Goal: Transaction & Acquisition: Purchase product/service

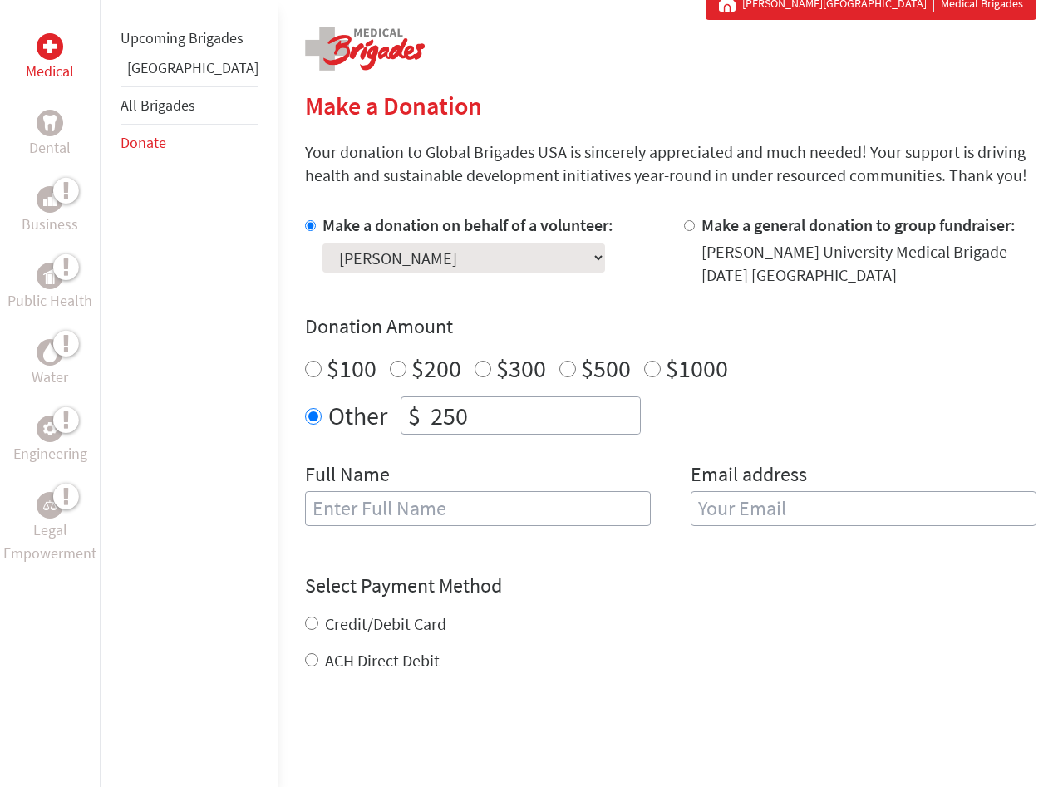
scroll to position [336, 0]
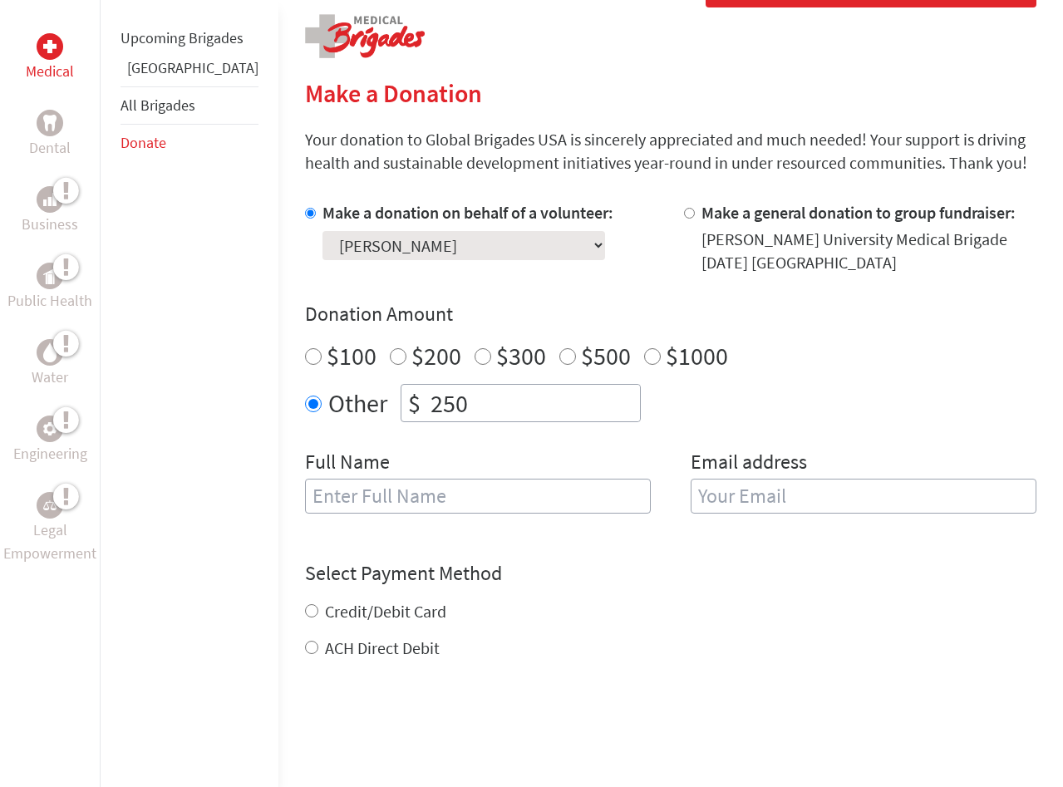
click at [305, 348] on div "$100" at bounding box center [340, 356] width 71 height 30
click at [305, 354] on input "$100" at bounding box center [313, 356] width 17 height 17
radio input "true"
click at [305, 353] on input "$100" at bounding box center [313, 356] width 17 height 17
radio input "true"
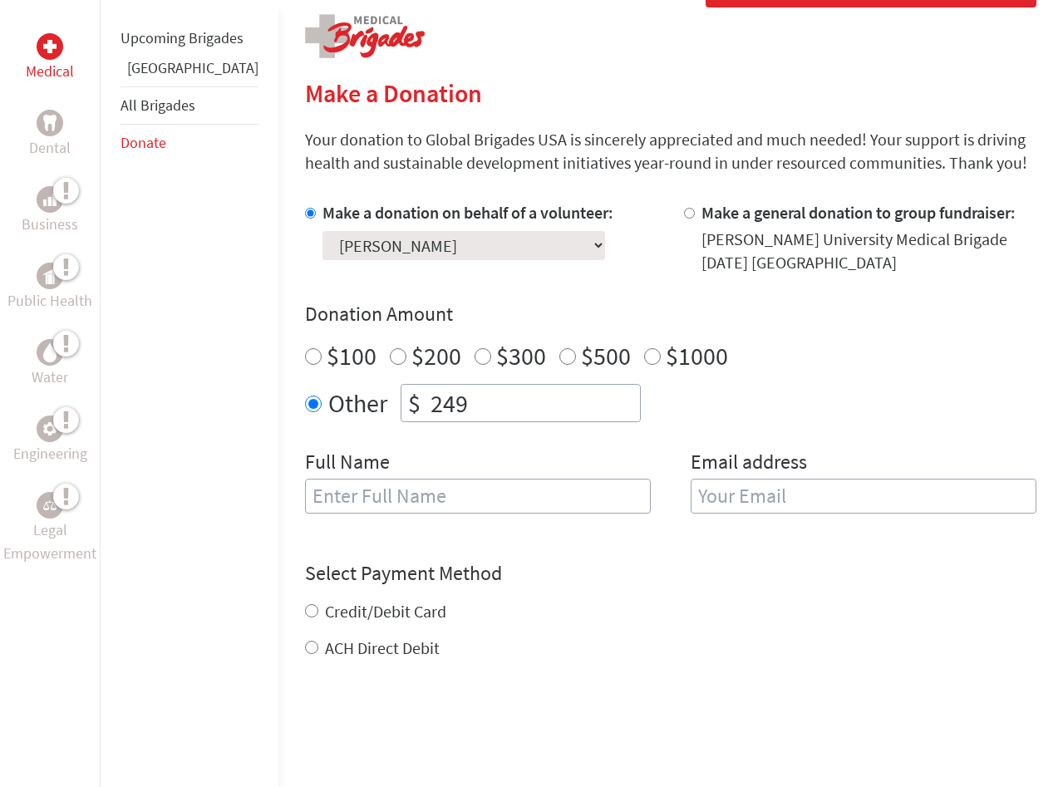
click at [574, 411] on input "249" at bounding box center [533, 403] width 213 height 37
type input "248"
click at [574, 411] on input "248" at bounding box center [533, 403] width 213 height 37
click at [305, 359] on input "$100" at bounding box center [313, 356] width 17 height 17
radio input "true"
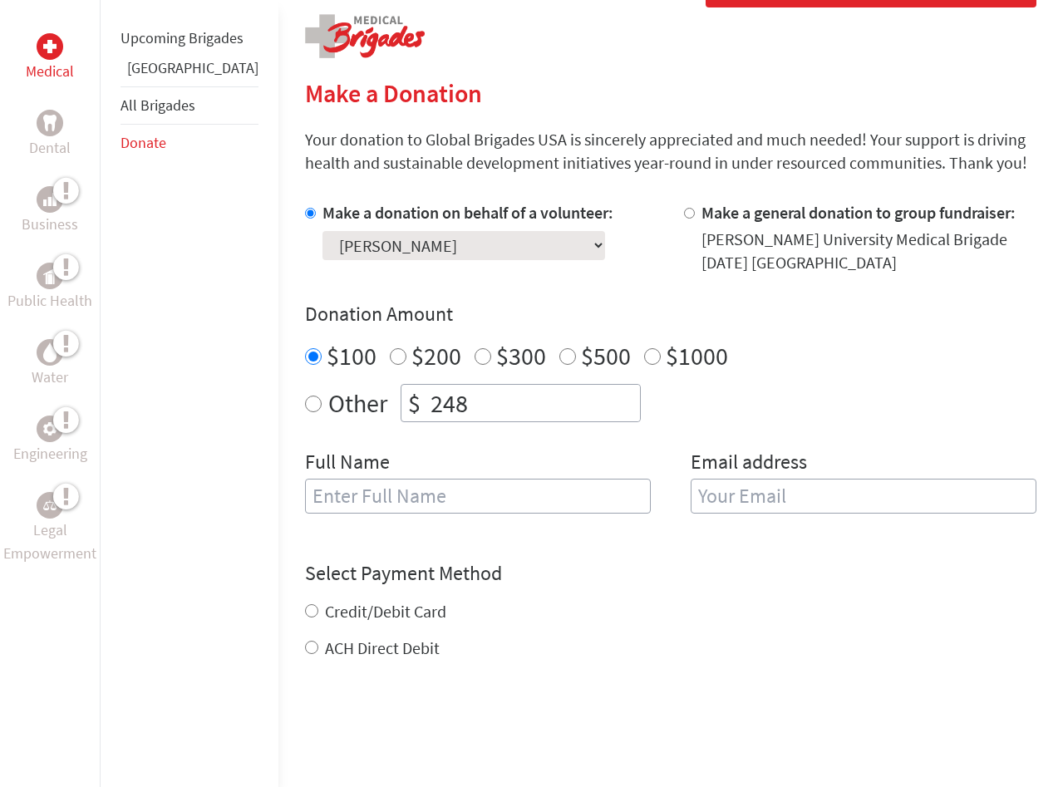
radio input "true"
drag, startPoint x: 426, startPoint y: 407, endPoint x: 351, endPoint y: 405, distance: 75.7
click at [401, 405] on div "$ 248" at bounding box center [521, 403] width 240 height 38
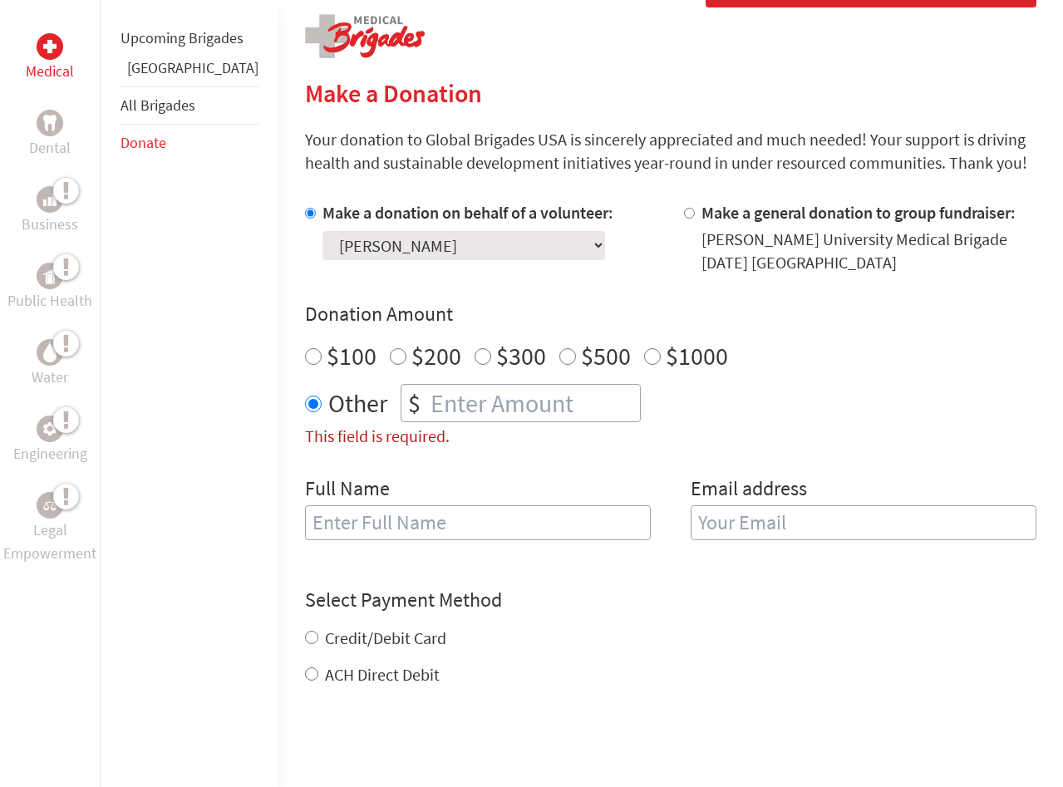
click at [305, 361] on input "$100" at bounding box center [313, 356] width 17 height 17
radio input "true"
click at [553, 662] on div "Credit/Debit Card ACH Direct Debit" at bounding box center [670, 657] width 731 height 60
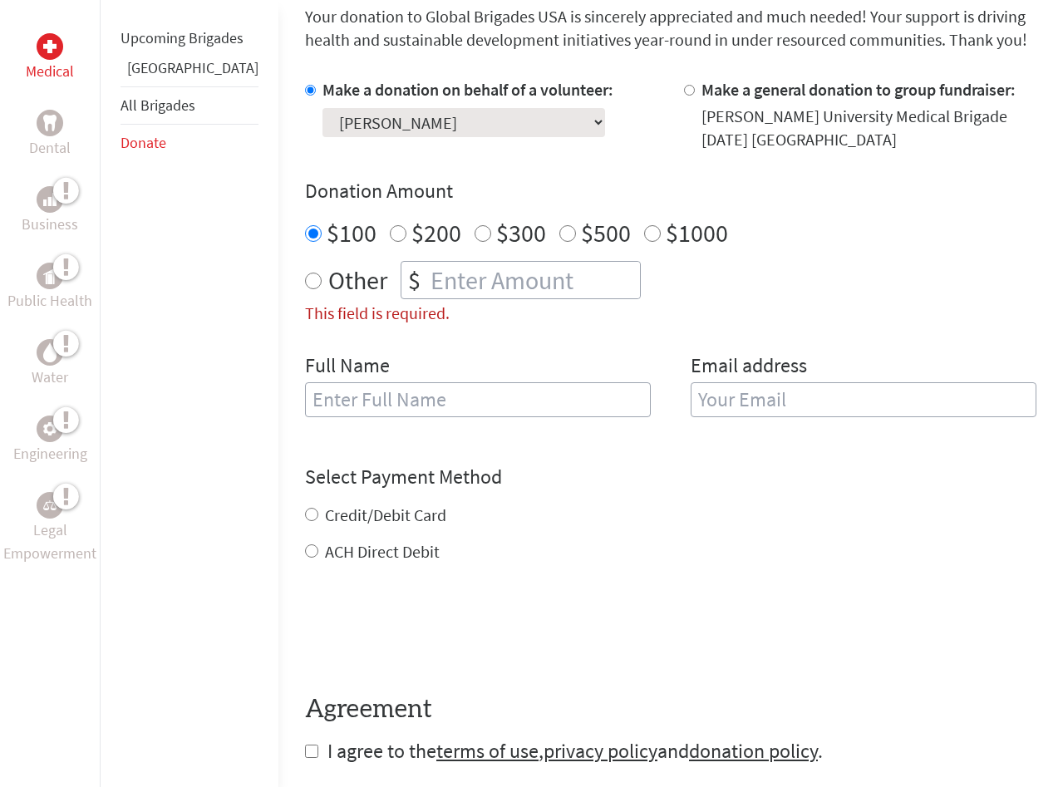
scroll to position [466, 0]
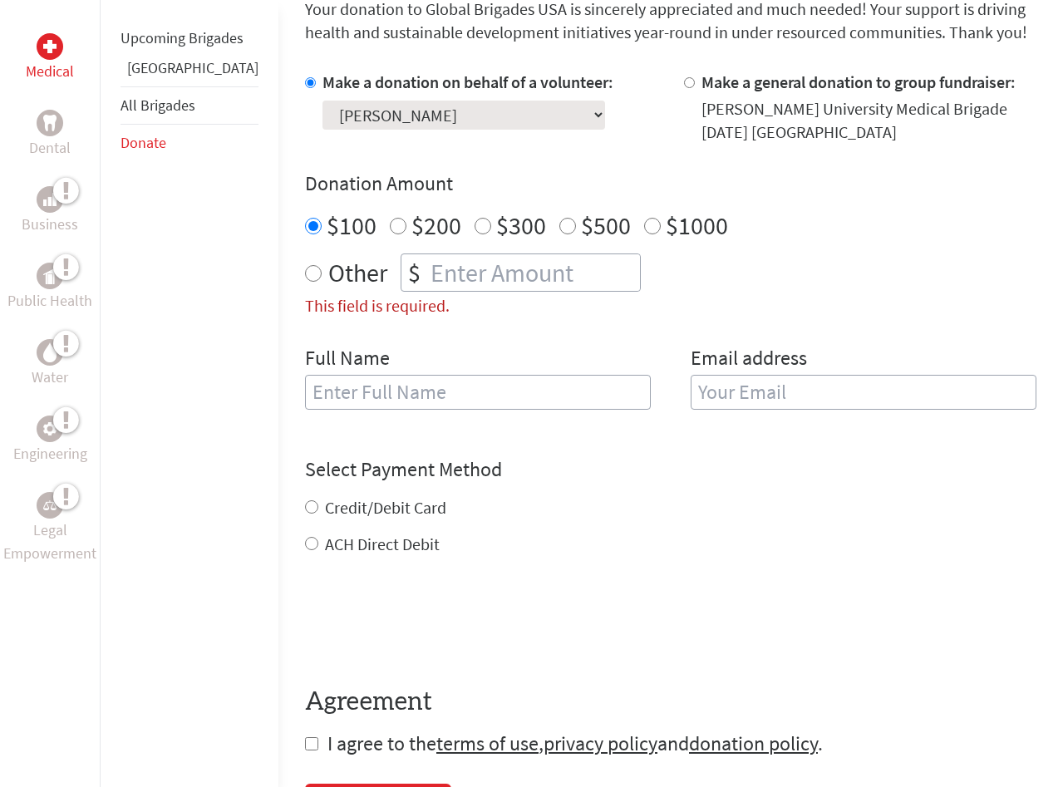
click at [307, 386] on input "text" at bounding box center [478, 392] width 346 height 35
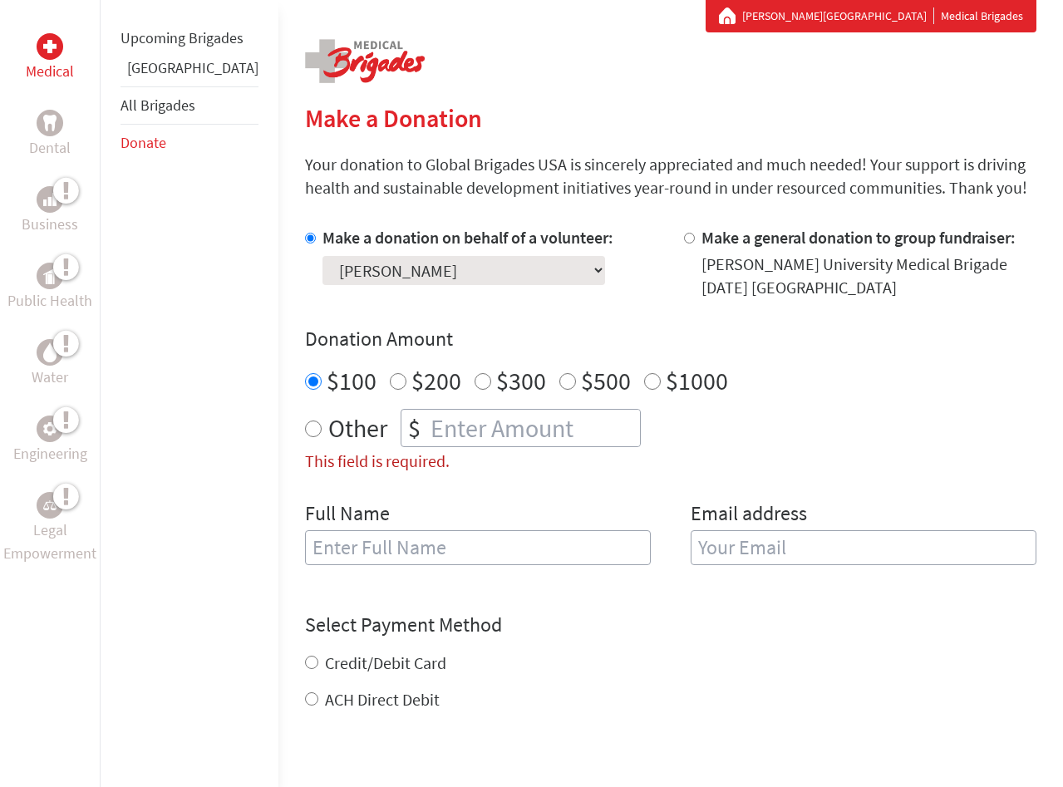
scroll to position [313, 0]
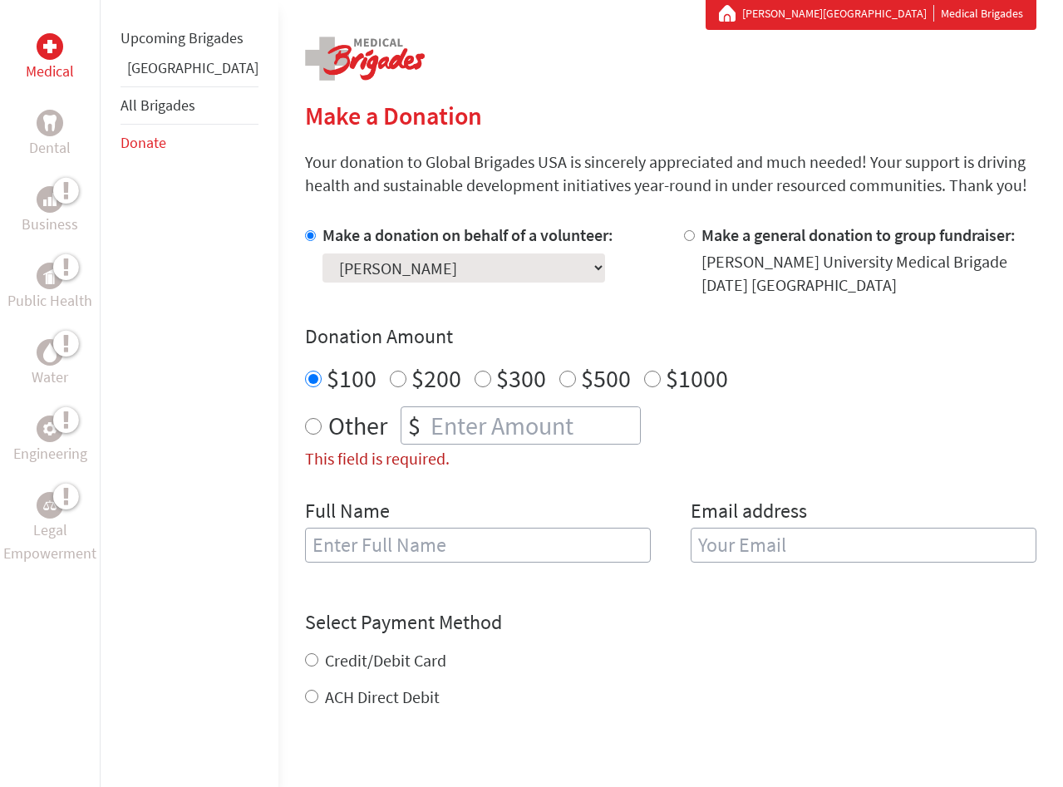
click at [365, 553] on input "text" at bounding box center [478, 545] width 346 height 35
type input "[PERSON_NAME]"
type input "colesnr@dukes.jmu.edu"
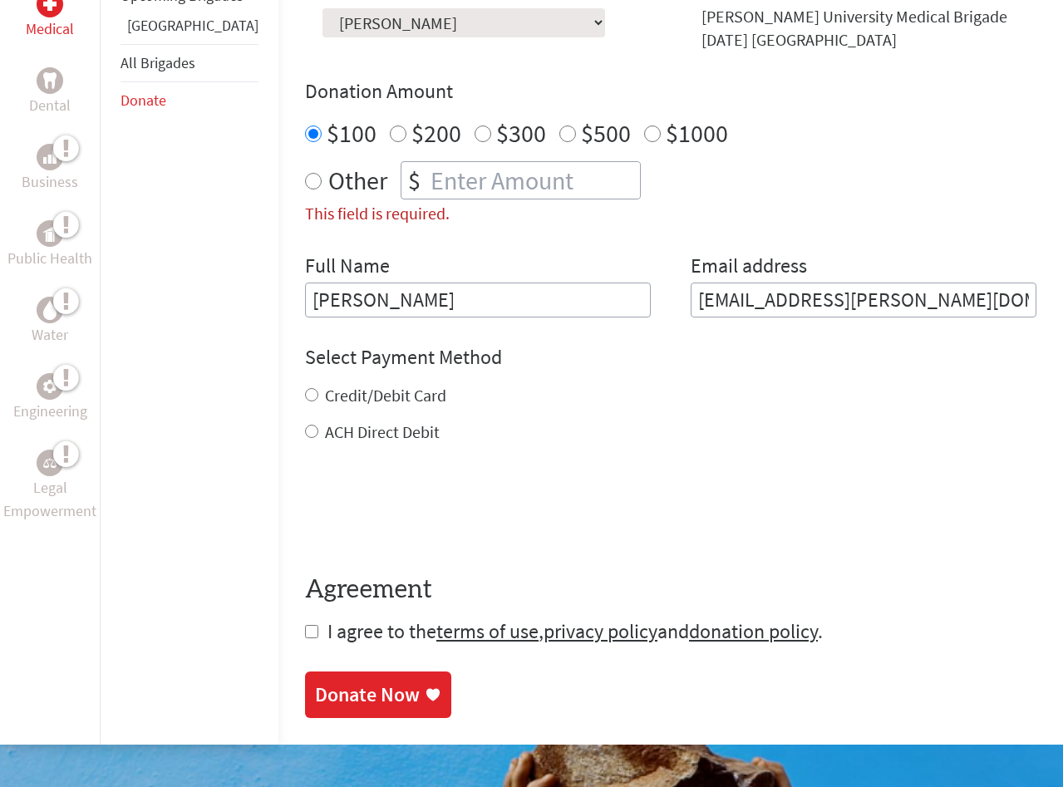
scroll to position [560, 0]
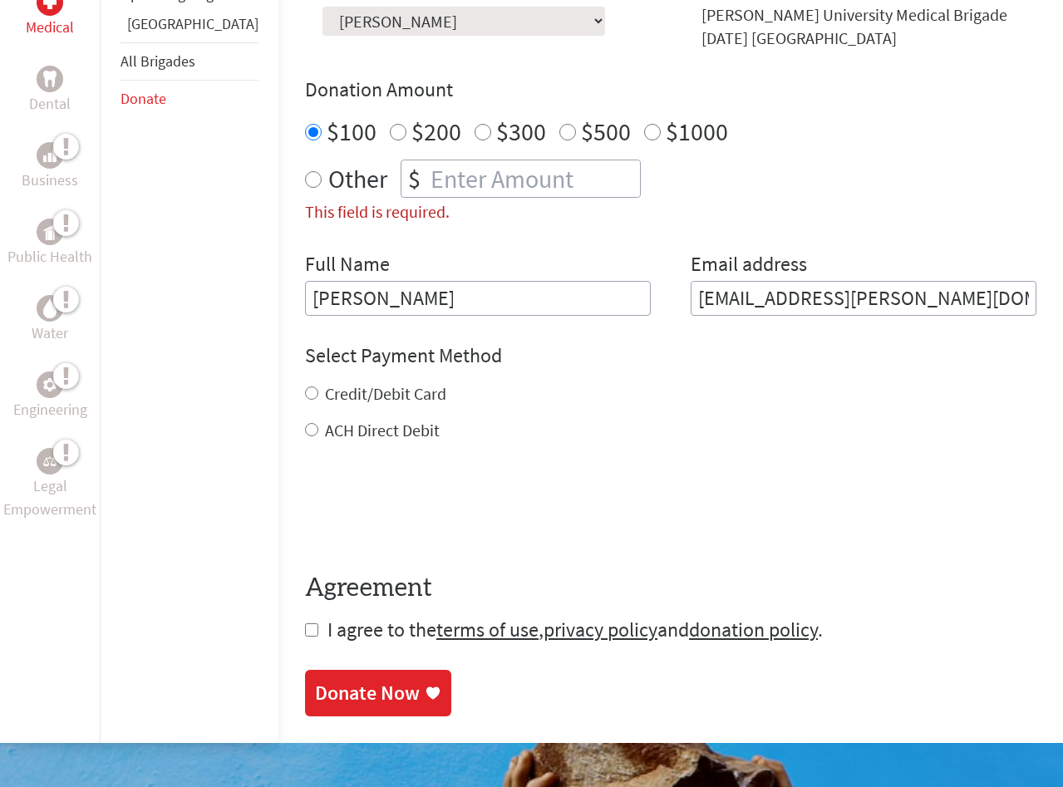
click at [305, 432] on input "ACH Direct Debit" at bounding box center [311, 429] width 13 height 13
radio input "true"
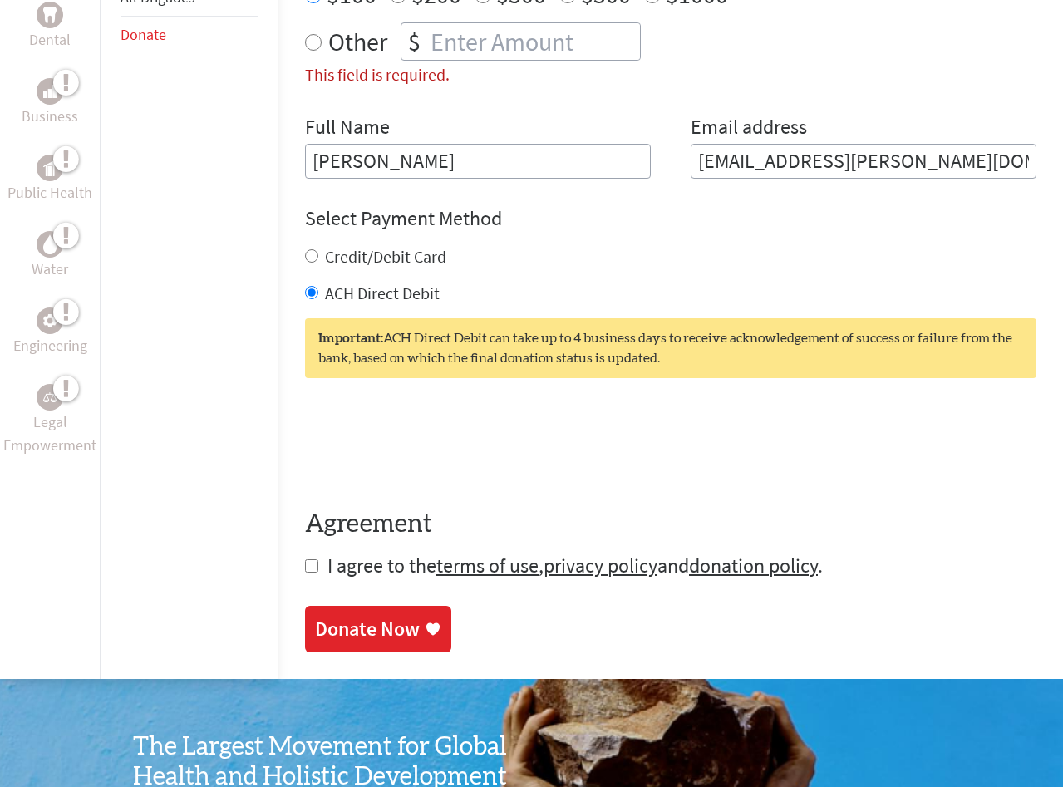
scroll to position [701, 0]
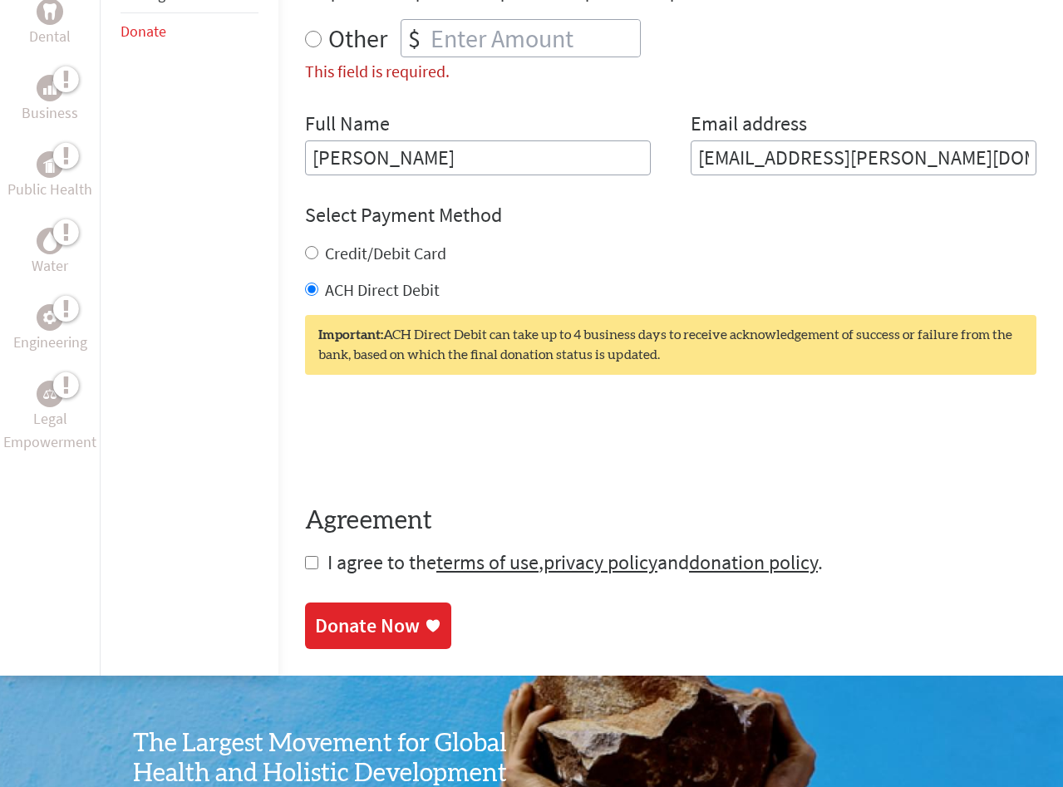
click at [305, 561] on input "checkbox" at bounding box center [311, 562] width 13 height 13
checkbox input "true"
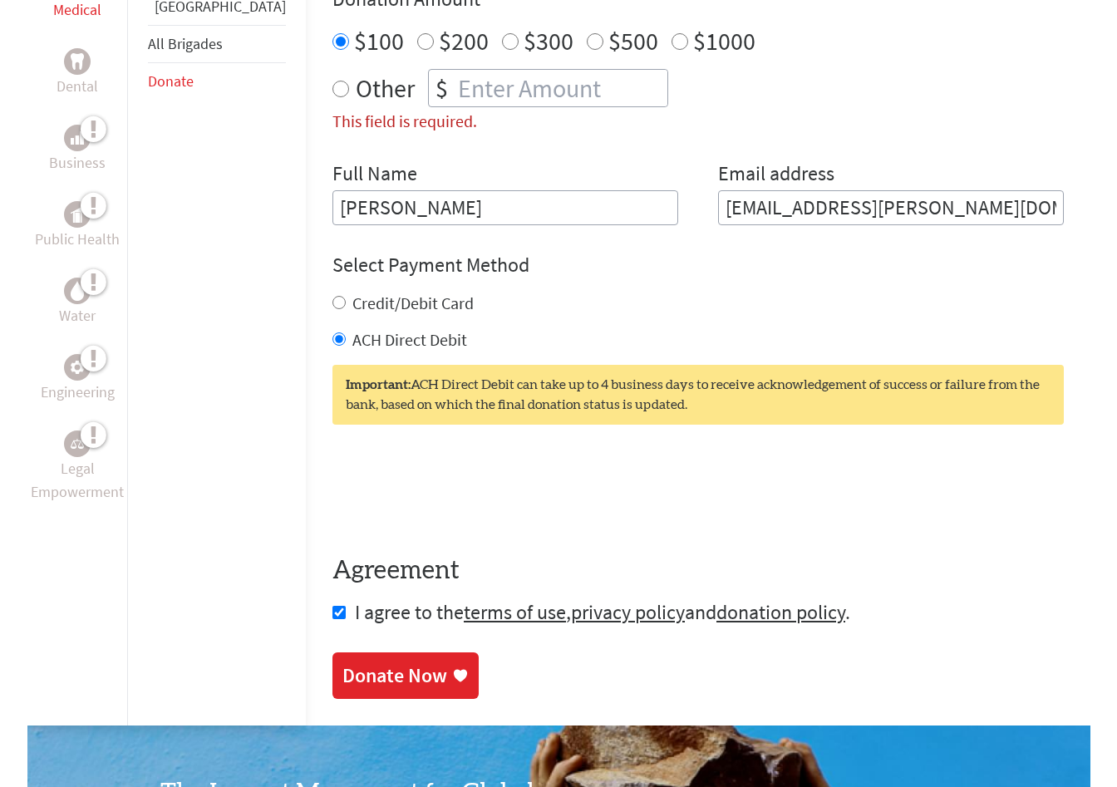
scroll to position [654, 0]
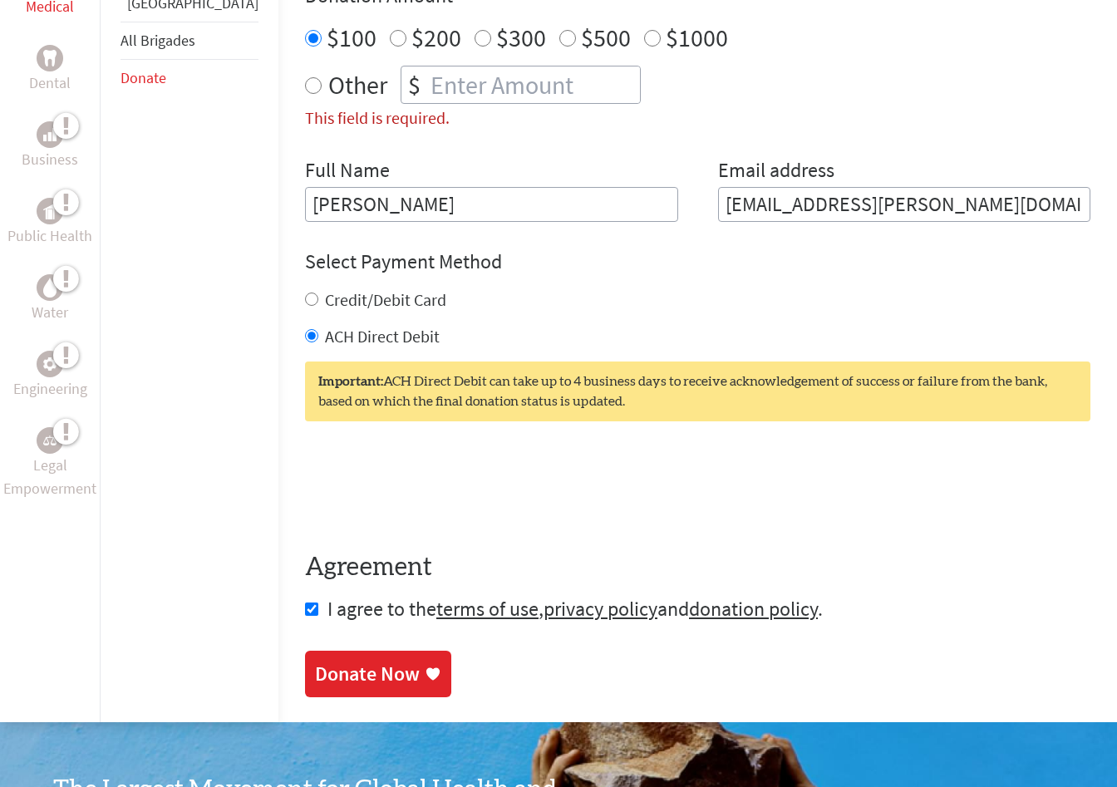
click at [342, 682] on div "Donate Now" at bounding box center [367, 674] width 105 height 27
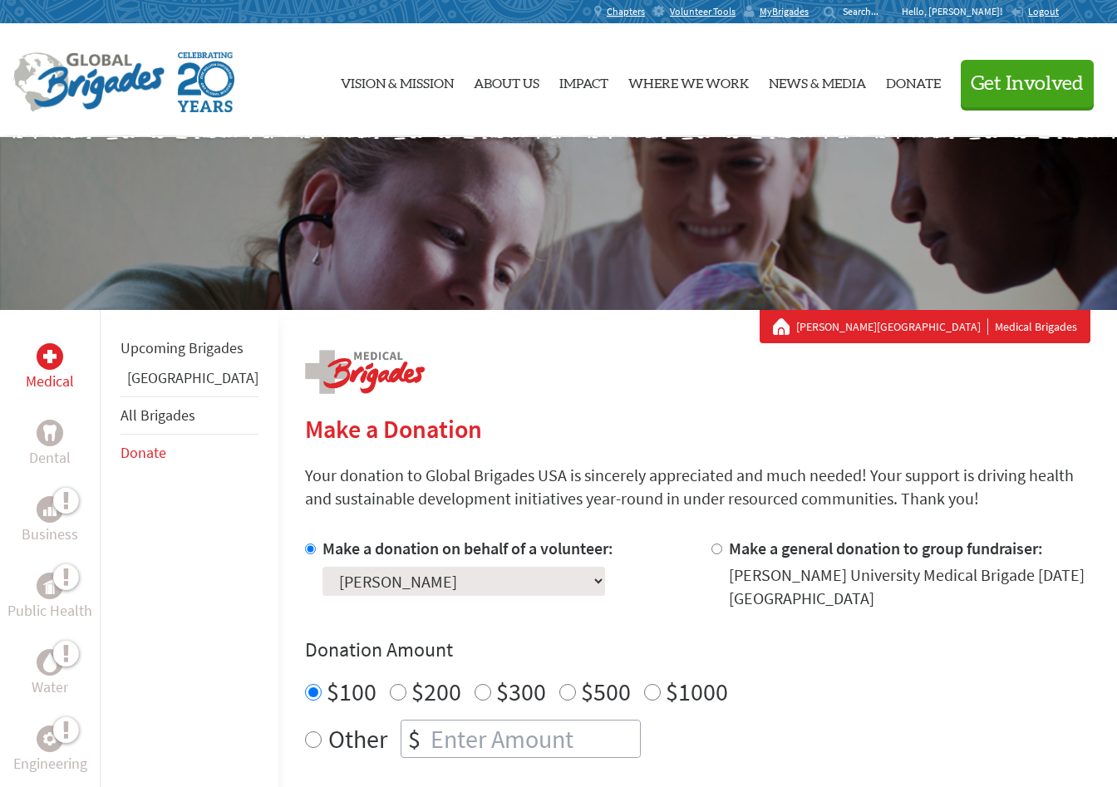
scroll to position [591, 0]
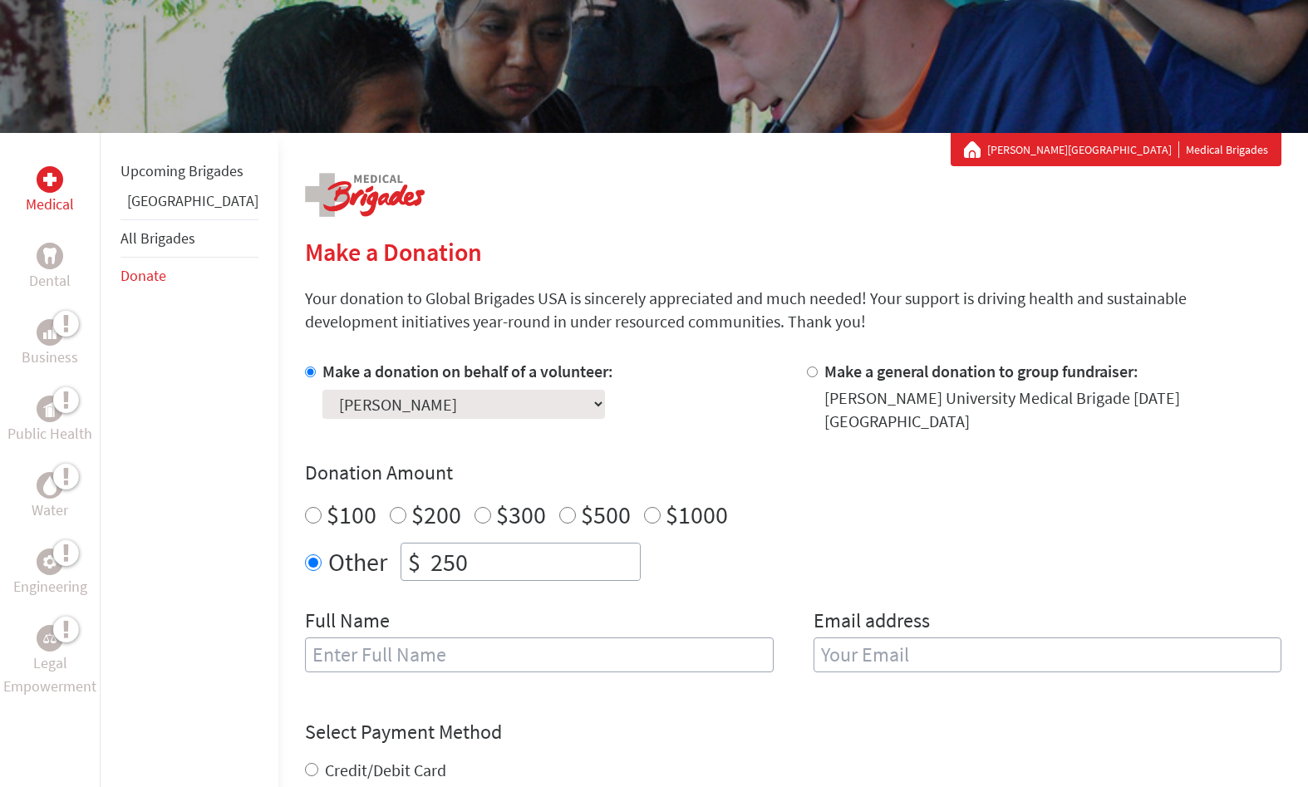
scroll to position [184, 0]
